Goal: Information Seeking & Learning: Learn about a topic

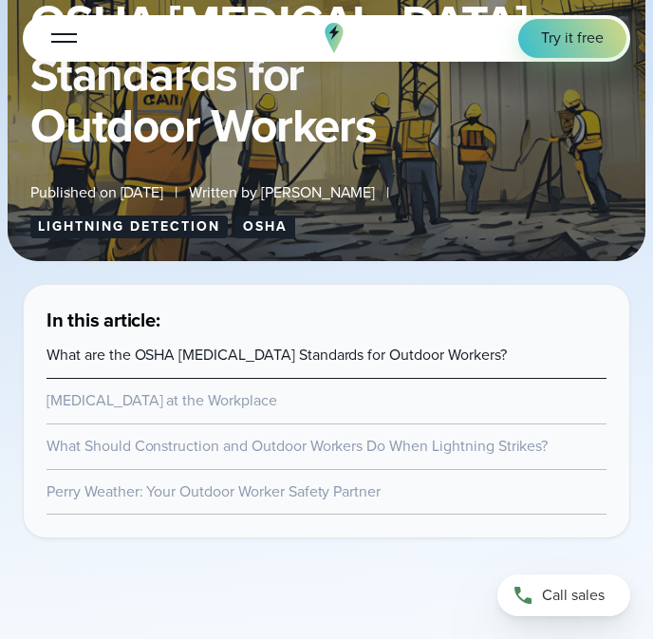
scroll to position [532, 0]
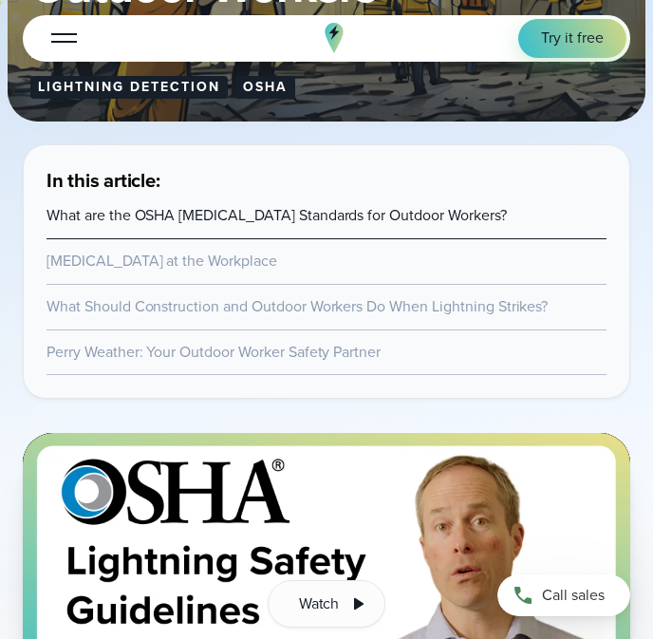
click at [204, 259] on link "[MEDICAL_DATA] at the Workplace" at bounding box center [162, 261] width 231 height 22
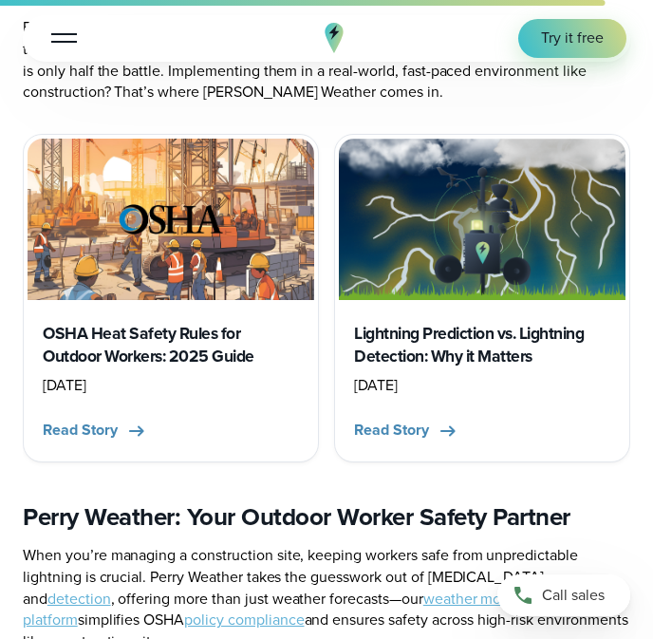
scroll to position [9390, 0]
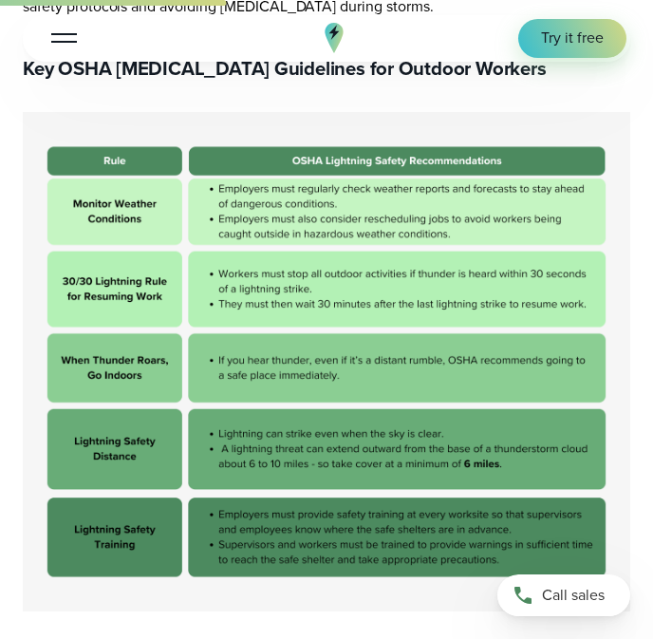
scroll to position [2861, 0]
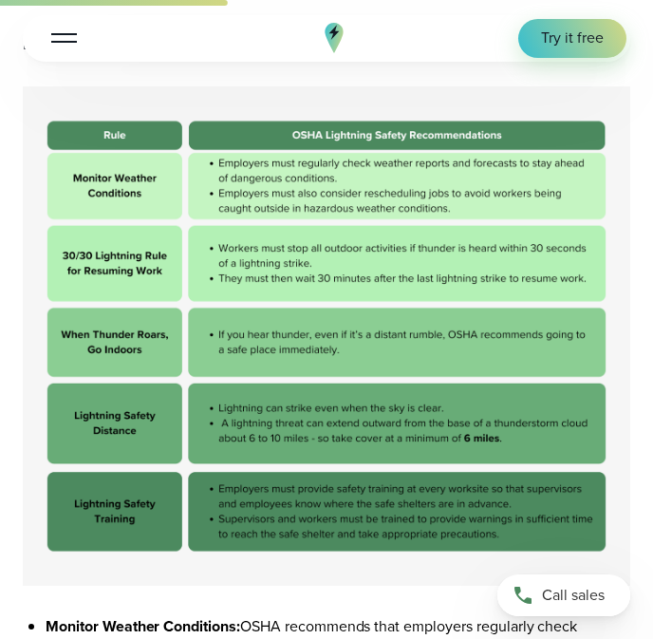
click at [614, 449] on img at bounding box center [326, 335] width 607 height 499
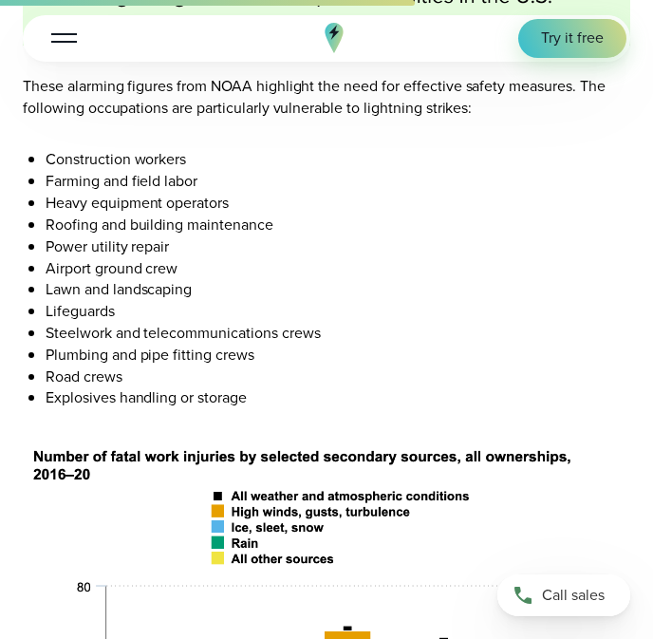
scroll to position [5341, 0]
